Goal: Transaction & Acquisition: Subscribe to service/newsletter

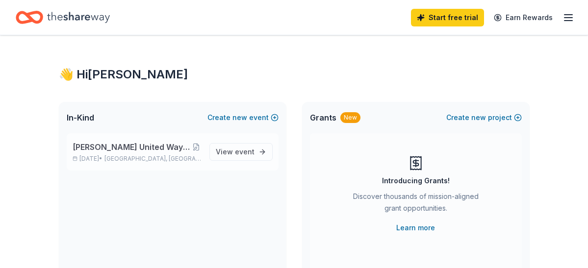
click at [161, 149] on span "[PERSON_NAME] United Way Campaign - Golf Tournament" at bounding box center [132, 147] width 119 height 12
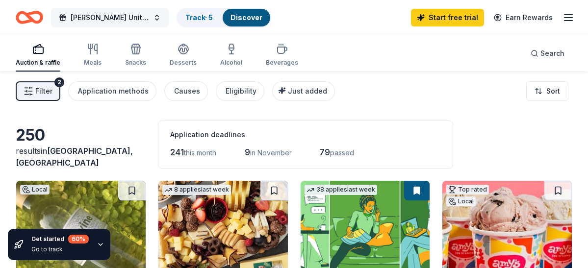
click at [123, 19] on span "[PERSON_NAME] United Way Campaign - Golf Tournament" at bounding box center [110, 18] width 78 height 12
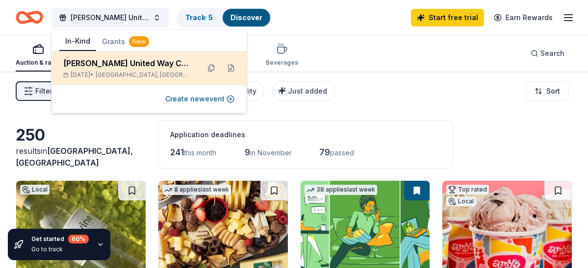
click at [130, 56] on div "[PERSON_NAME] United Way Campaign - Golf Tournament [DATE] • [GEOGRAPHIC_DATA],…" at bounding box center [149, 68] width 195 height 33
click at [130, 65] on div "[PERSON_NAME] United Way Campaign - Golf Tournament" at bounding box center [127, 63] width 129 height 12
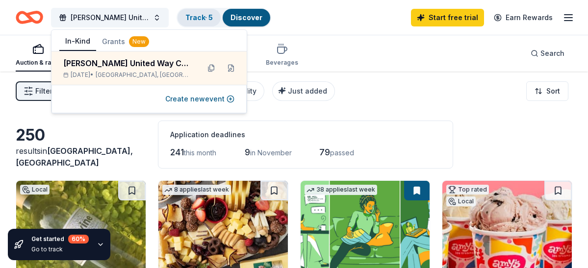
click at [203, 14] on link "Track · 5" at bounding box center [198, 17] width 27 height 8
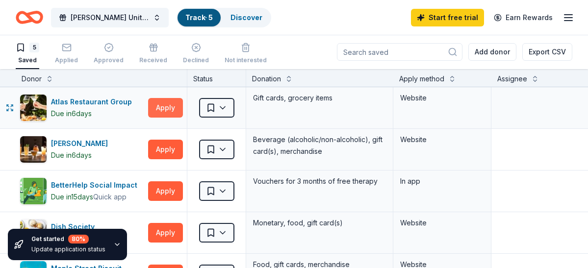
click at [162, 103] on button "Apply" at bounding box center [165, 108] width 35 height 20
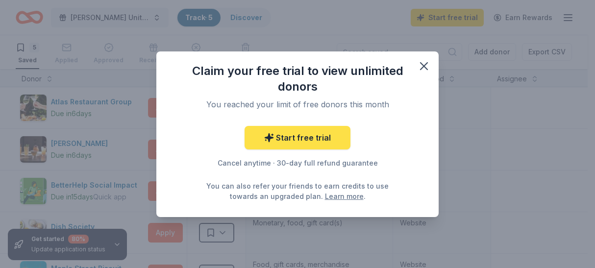
click at [292, 131] on link "Start free trial" at bounding box center [298, 138] width 106 height 24
click at [292, 135] on link "Start free trial" at bounding box center [298, 138] width 106 height 24
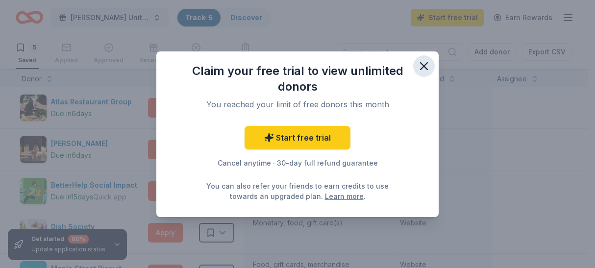
click at [425, 67] on icon "button" at bounding box center [424, 66] width 14 height 14
